Goal: Information Seeking & Learning: Find specific fact

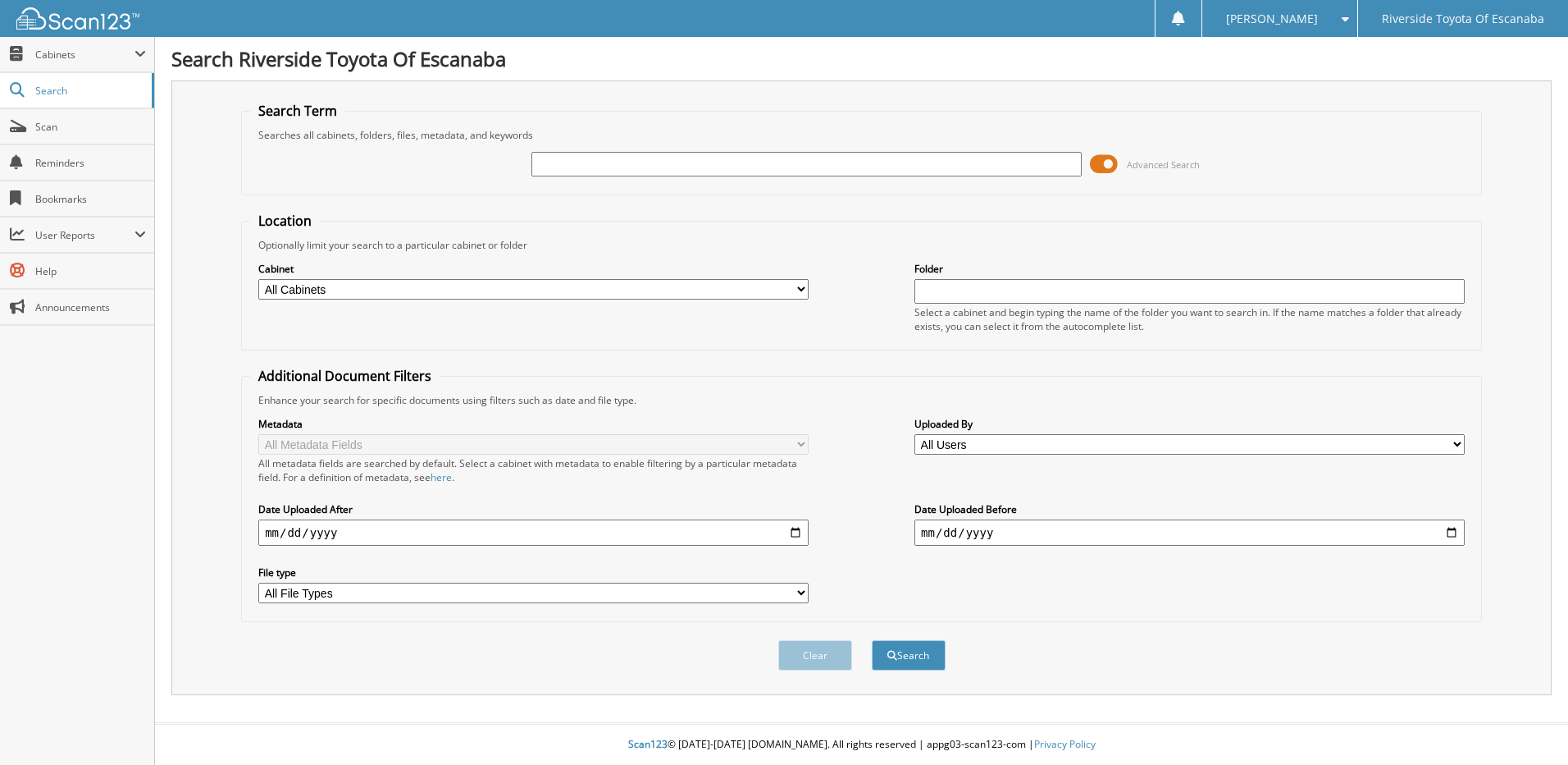
click at [873, 169] on input "text" at bounding box center [806, 164] width 551 height 25
type input "6124786"
click at [872, 640] on button "Search" at bounding box center [908, 655] width 74 height 30
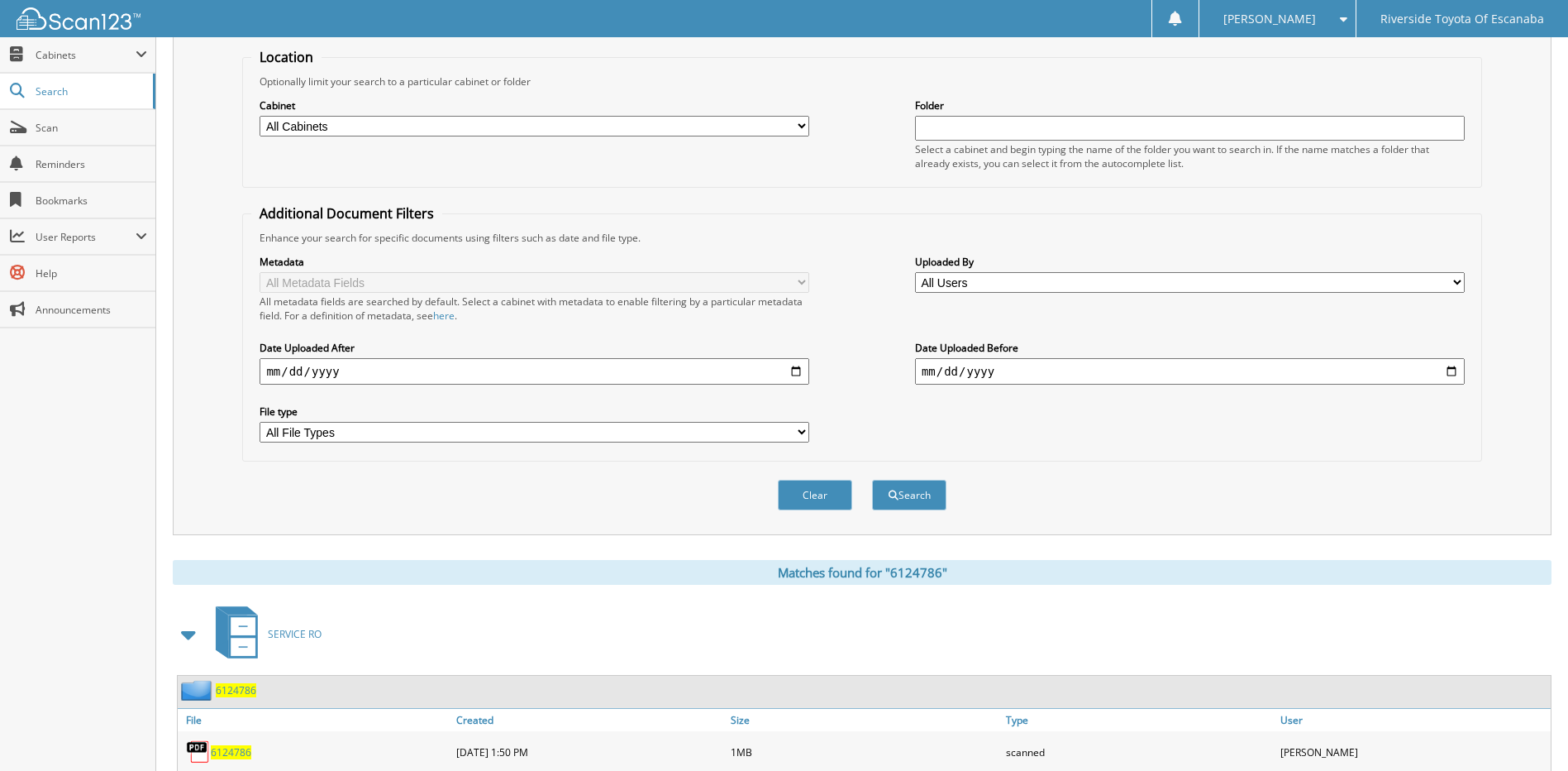
scroll to position [254, 0]
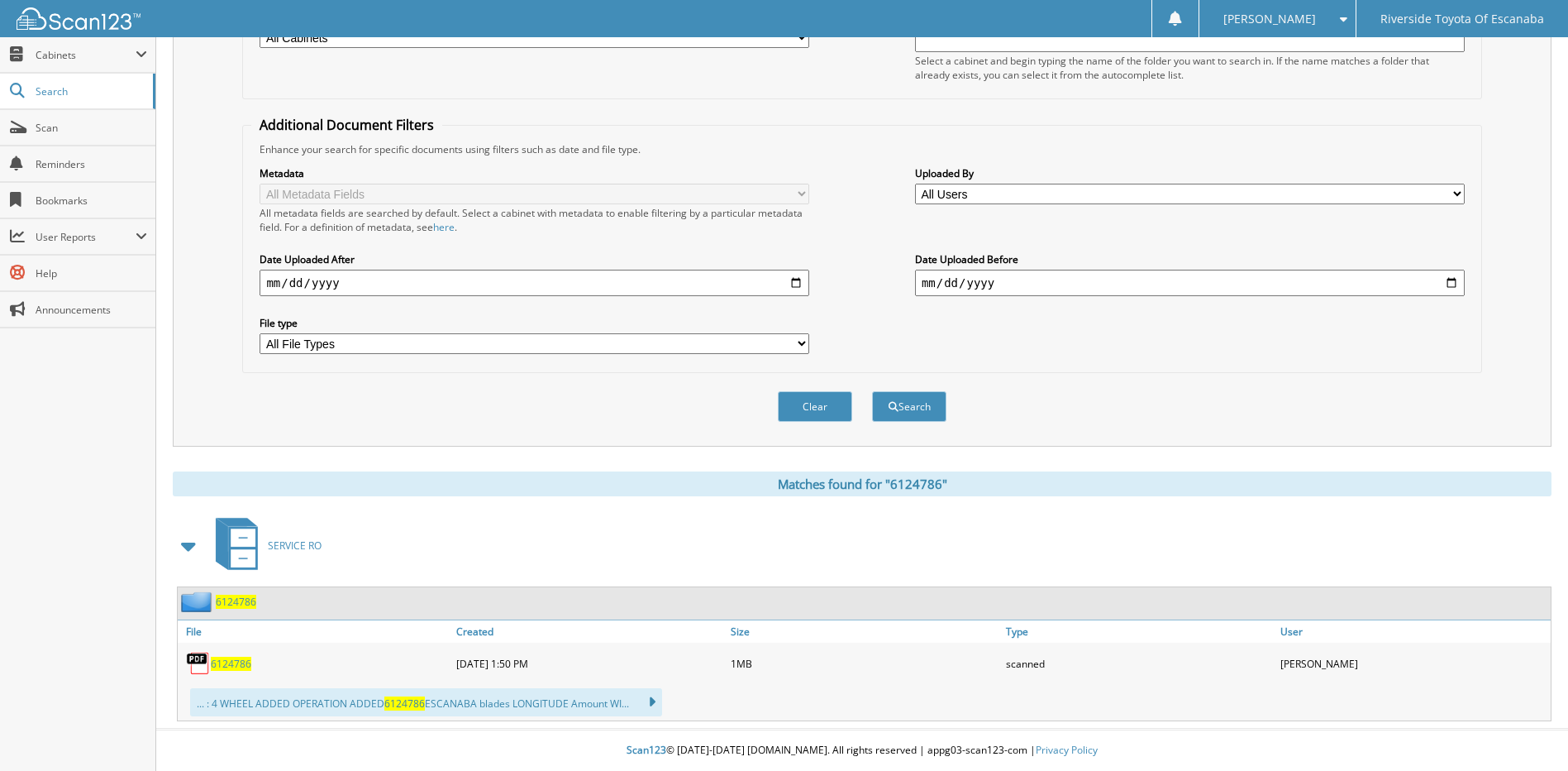
click at [232, 604] on span "6124786" at bounding box center [236, 601] width 40 height 14
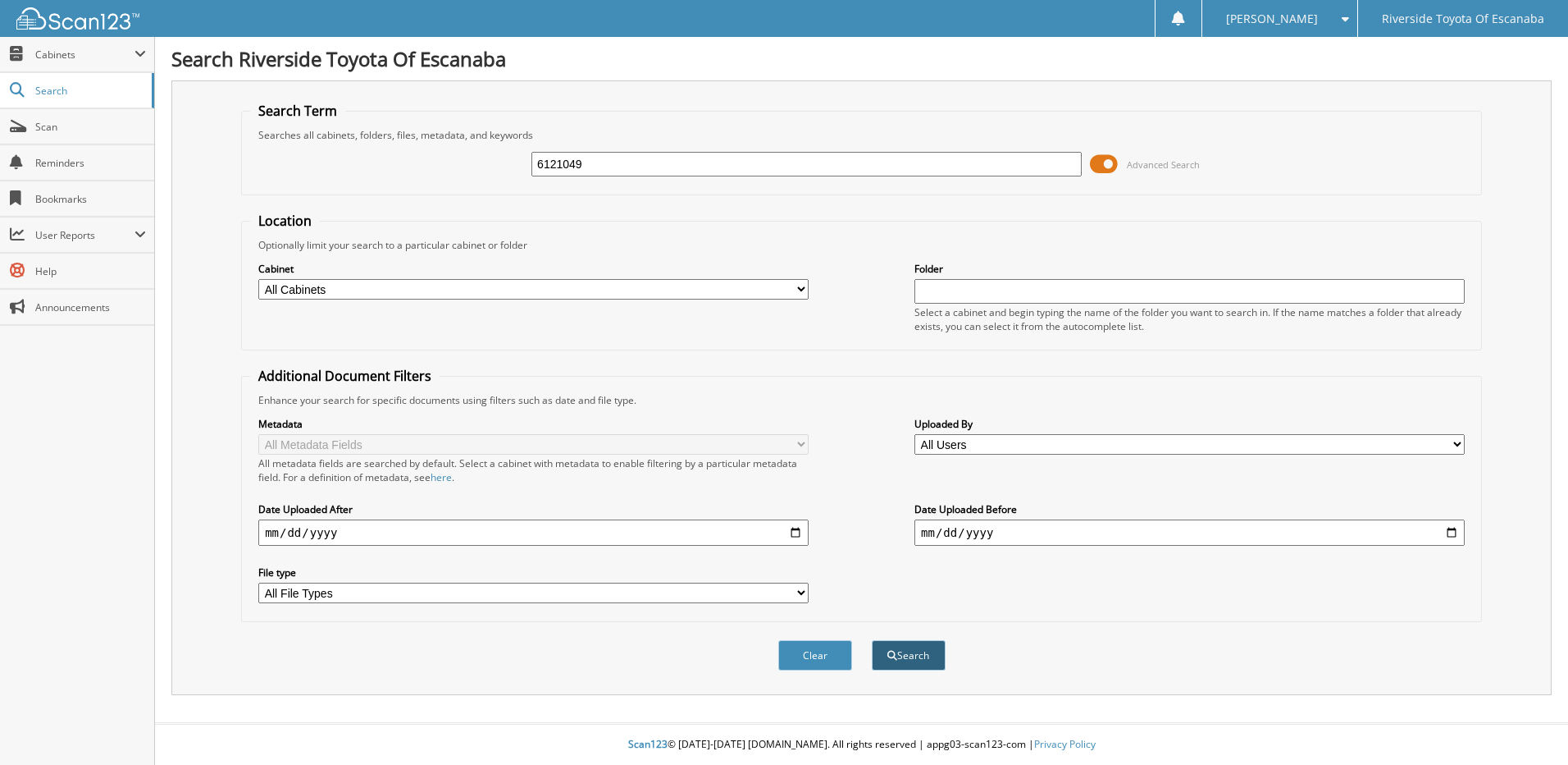
type input "6121049"
click at [910, 651] on button "Search" at bounding box center [908, 655] width 74 height 30
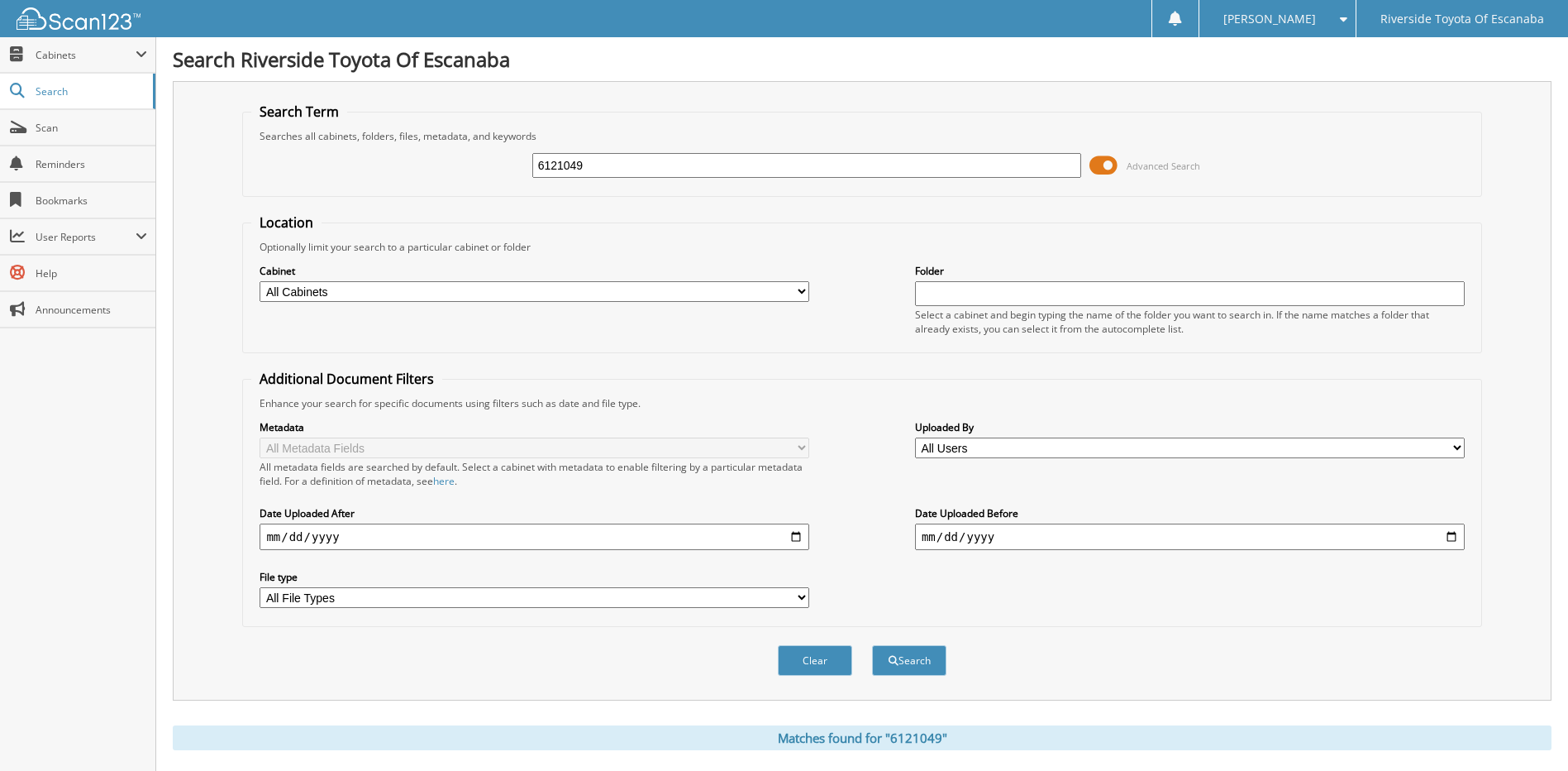
scroll to position [246, 0]
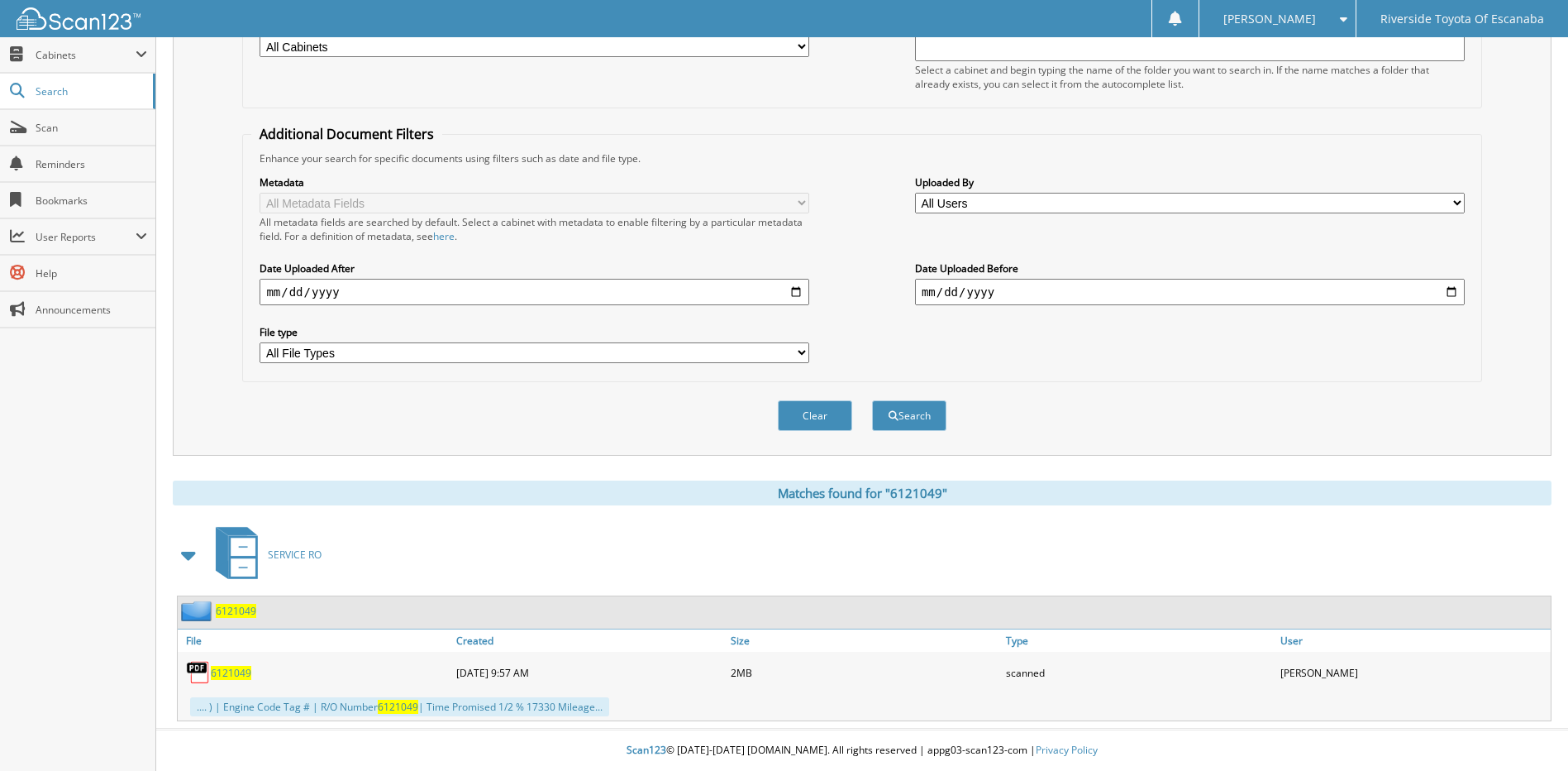
click at [228, 610] on span "6121049" at bounding box center [236, 610] width 40 height 14
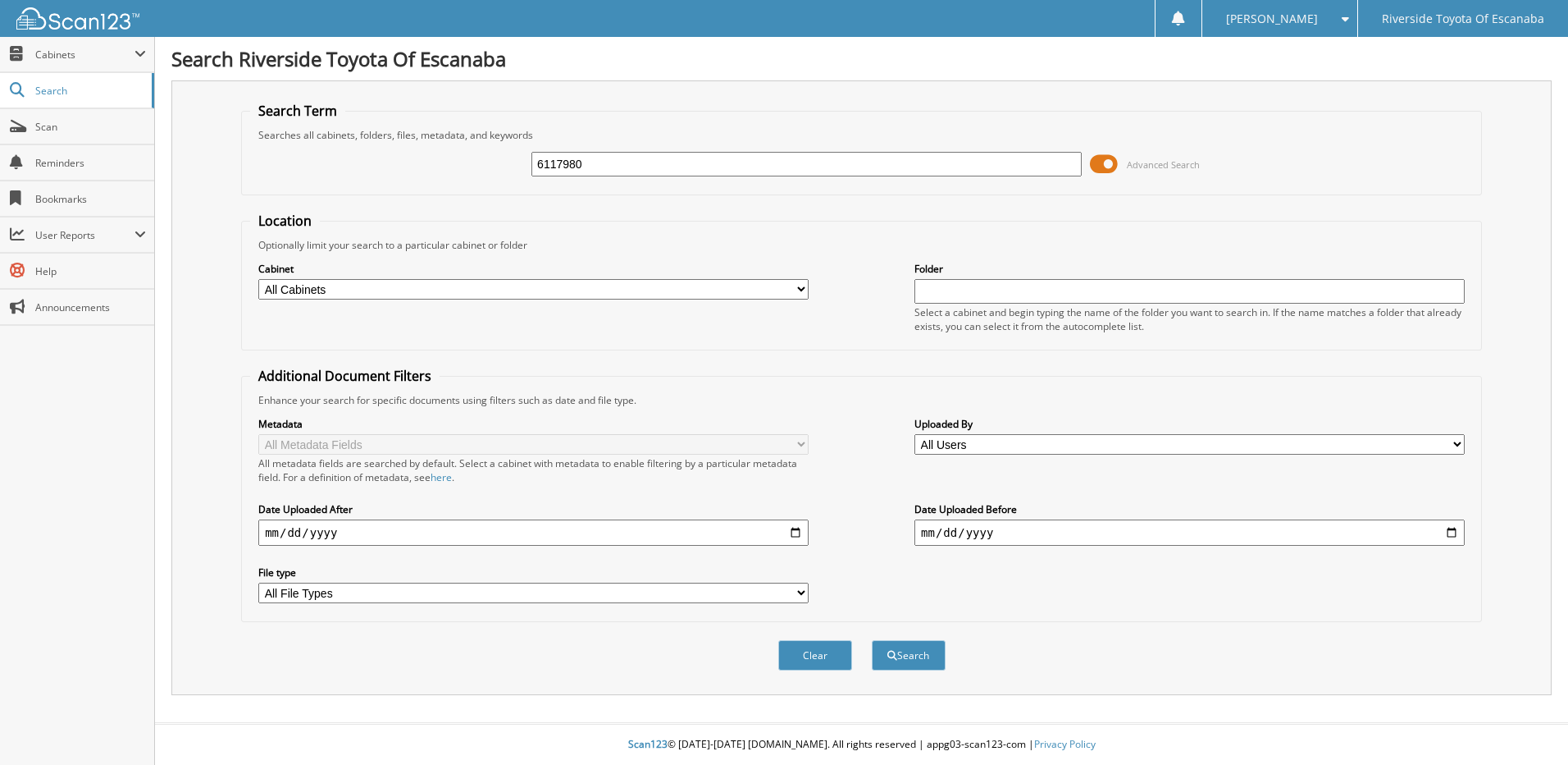
type input "6117980"
click at [872, 640] on button "Search" at bounding box center [908, 655] width 74 height 30
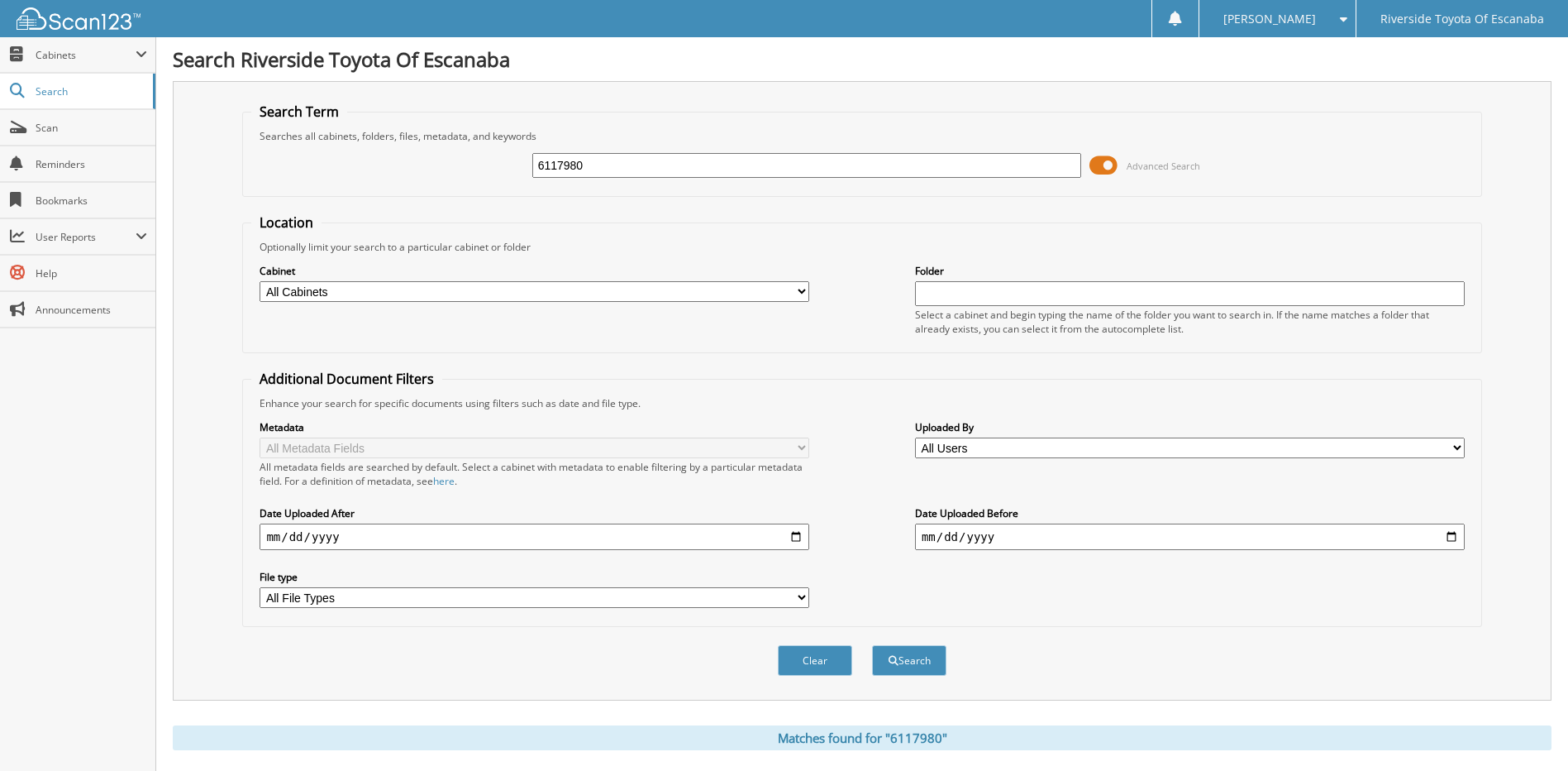
scroll to position [330, 0]
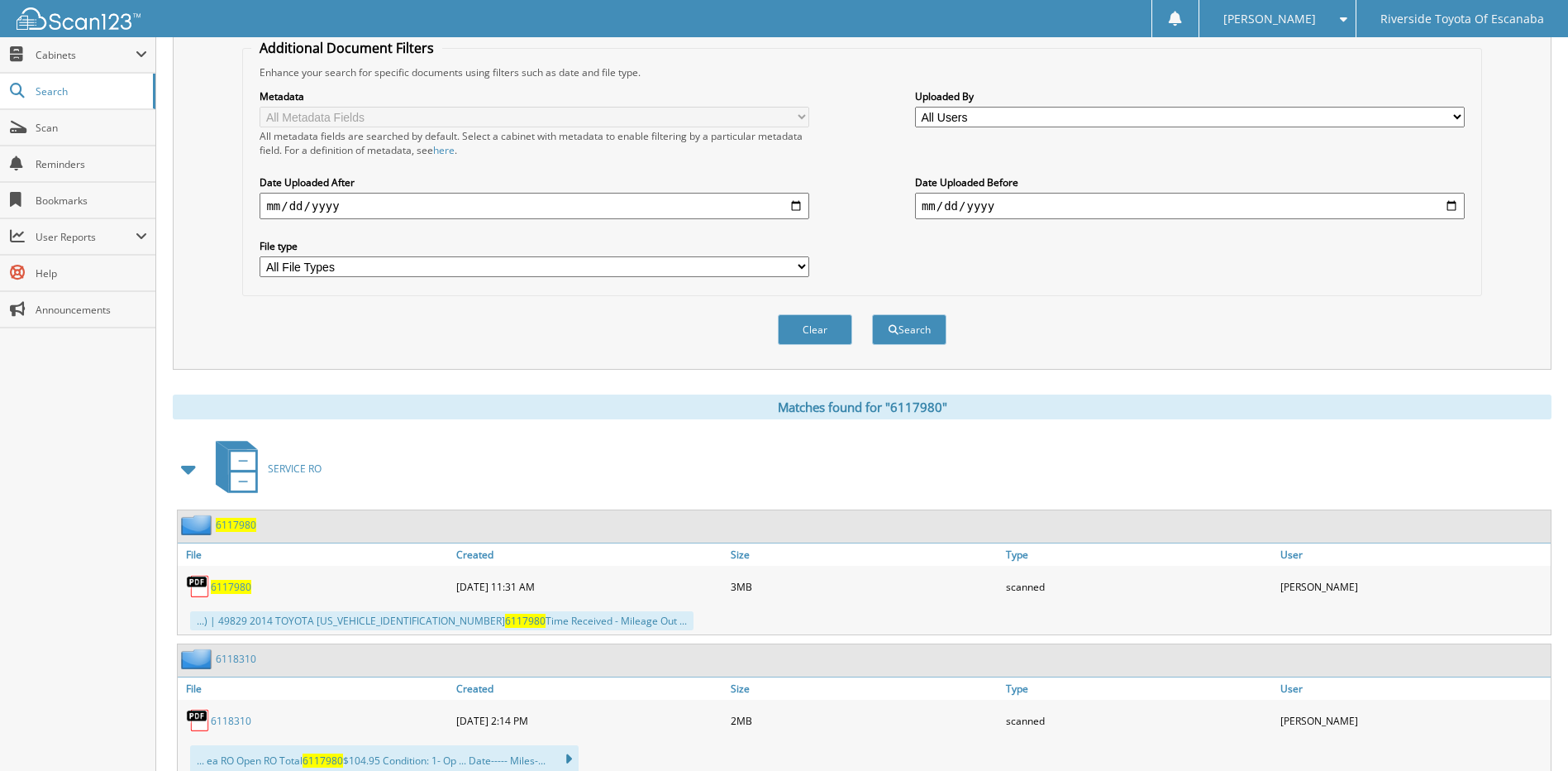
click at [230, 524] on span "6117980" at bounding box center [236, 524] width 40 height 14
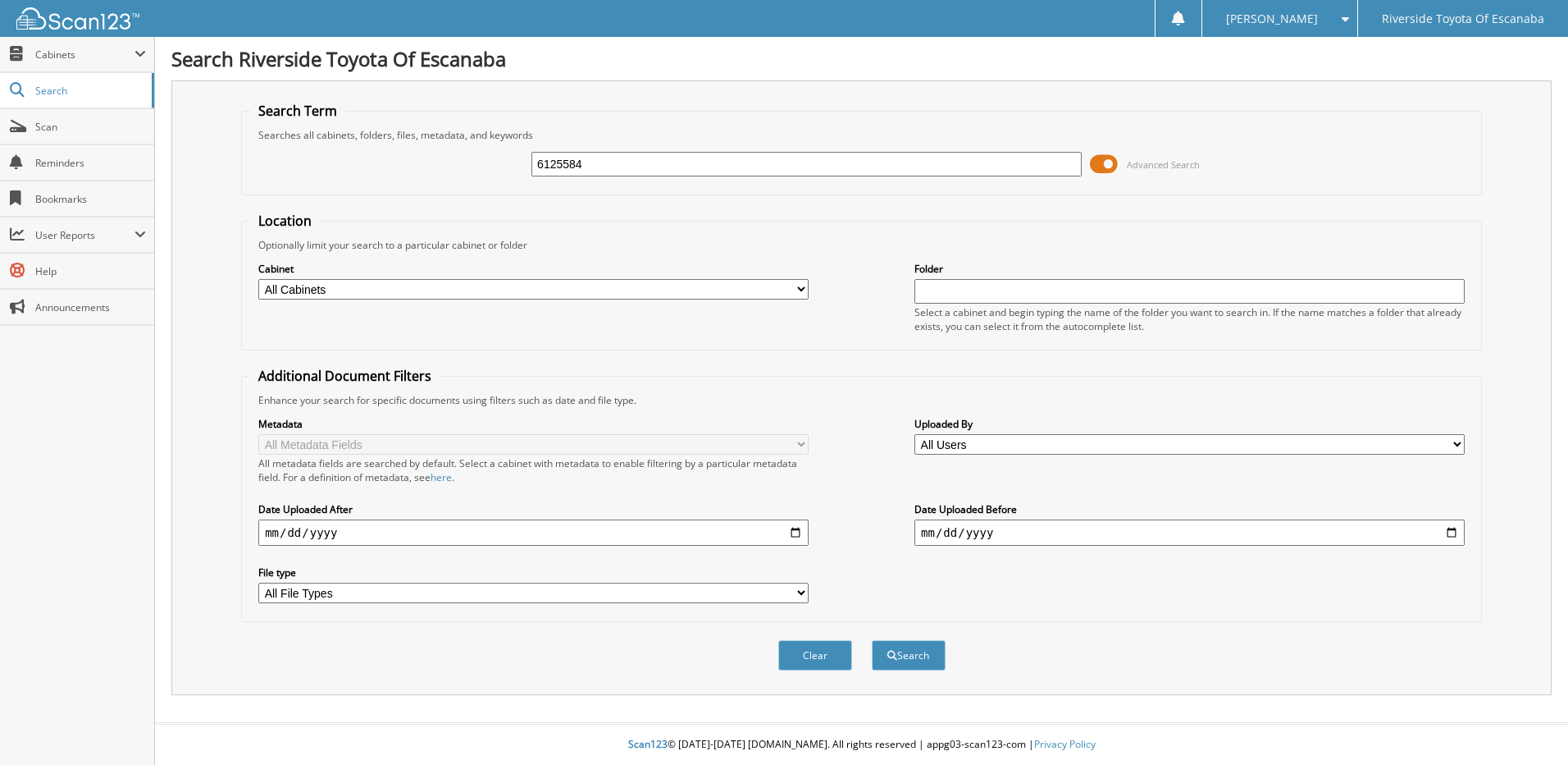
type input "6125584"
click at [872, 640] on button "Search" at bounding box center [908, 655] width 74 height 30
